Goal: Task Accomplishment & Management: Manage account settings

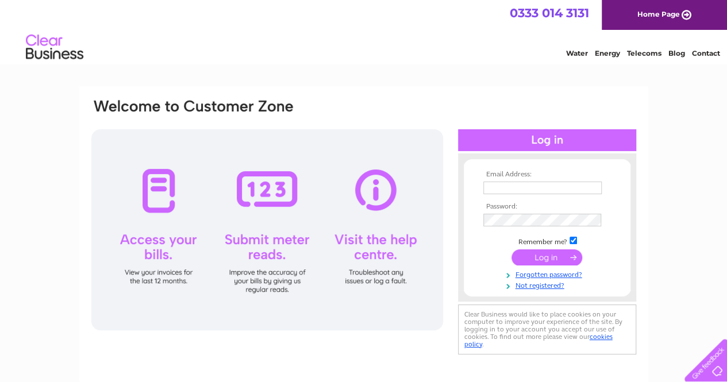
type input "Fredshaberdasheryltd@gmail.com"
click at [547, 256] on input "submit" at bounding box center [547, 257] width 71 height 16
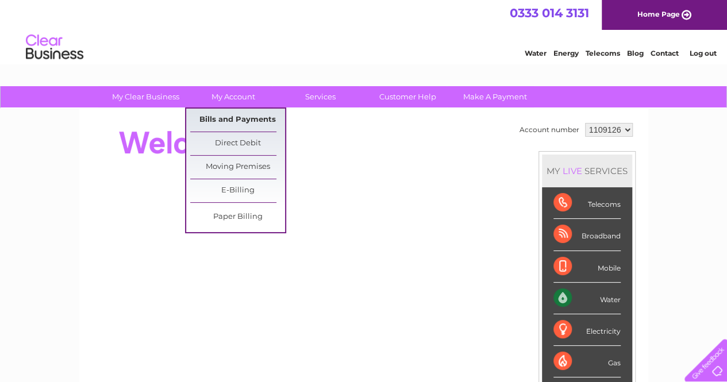
click at [248, 114] on link "Bills and Payments" at bounding box center [237, 120] width 95 height 23
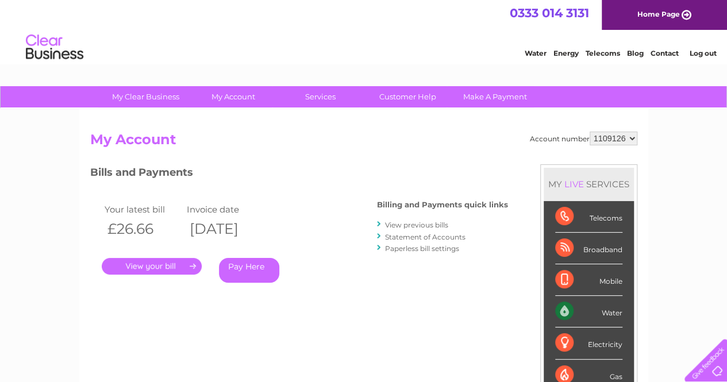
click at [172, 265] on link "." at bounding box center [152, 266] width 100 height 17
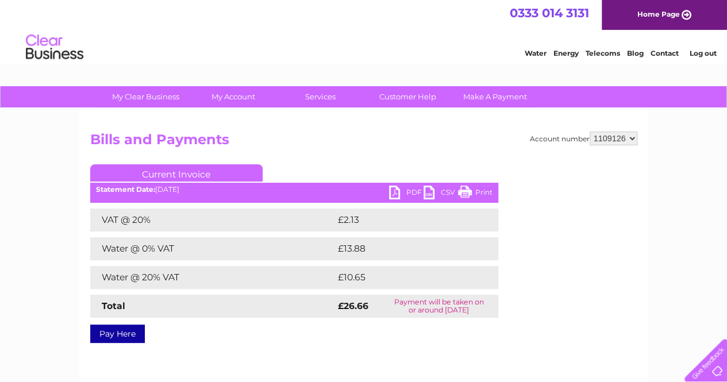
click at [407, 191] on link "PDF" at bounding box center [406, 194] width 34 height 17
